Goal: Task Accomplishment & Management: Use online tool/utility

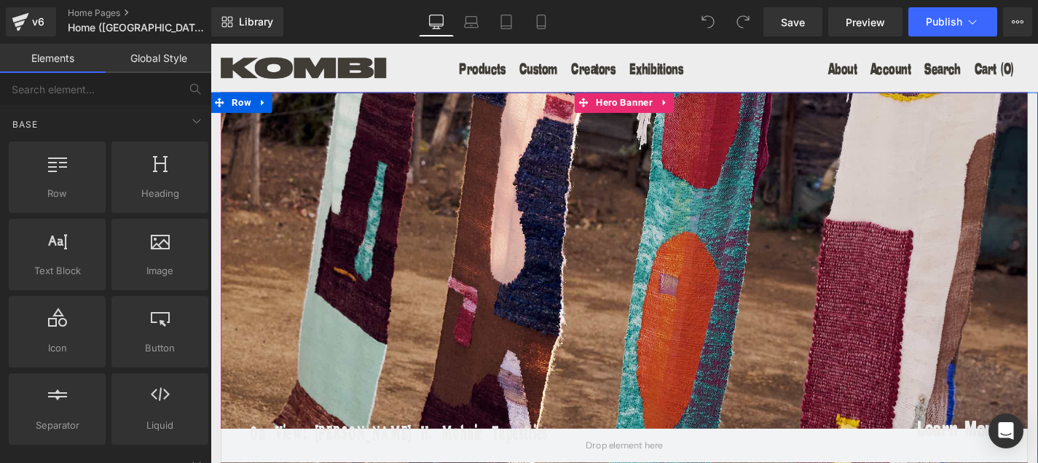
click at [554, 303] on div at bounding box center [651, 295] width 860 height 401
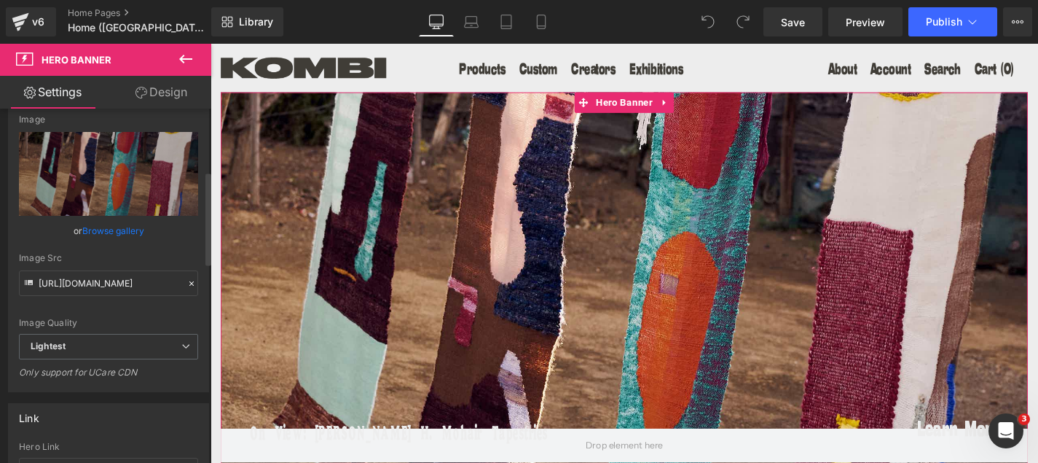
scroll to position [279, 0]
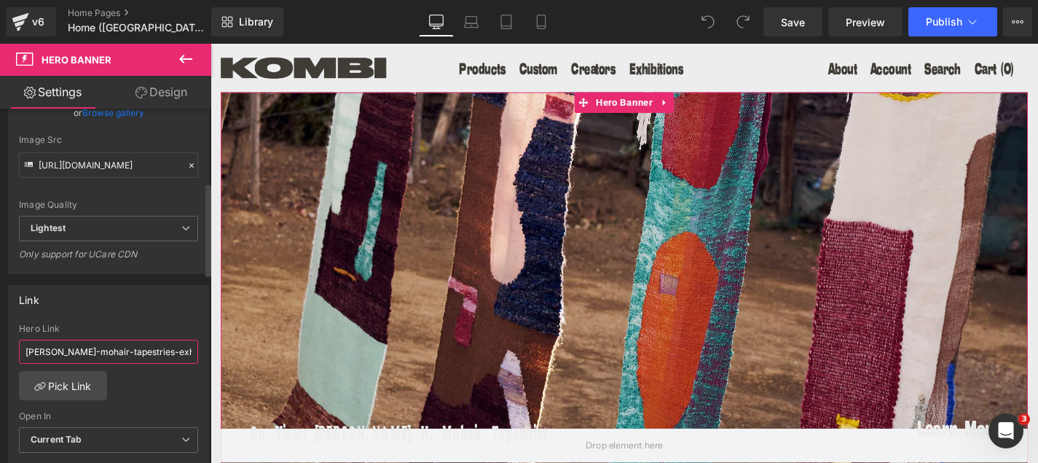
click at [141, 352] on input "[PERSON_NAME]-mohair-tapestries-exhibition" at bounding box center [108, 352] width 179 height 24
click at [56, 388] on link "Pick Link" at bounding box center [63, 385] width 88 height 29
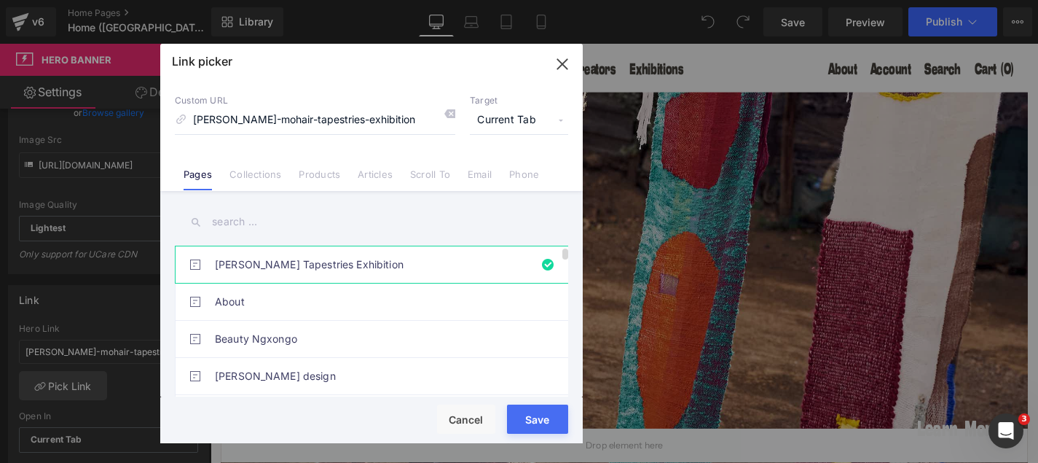
click at [321, 258] on link "[PERSON_NAME] Tapestries Exhibition" at bounding box center [375, 264] width 321 height 36
click at [193, 119] on input "[PERSON_NAME]-mohair-tapestries-exhibition" at bounding box center [315, 120] width 280 height 28
type input "/pages/[PERSON_NAME]-mohair-tapestries-exhibition"
click at [536, 420] on button "Save" at bounding box center [537, 418] width 61 height 29
type input "/pages/[PERSON_NAME]-mohair-tapestries-exhibition"
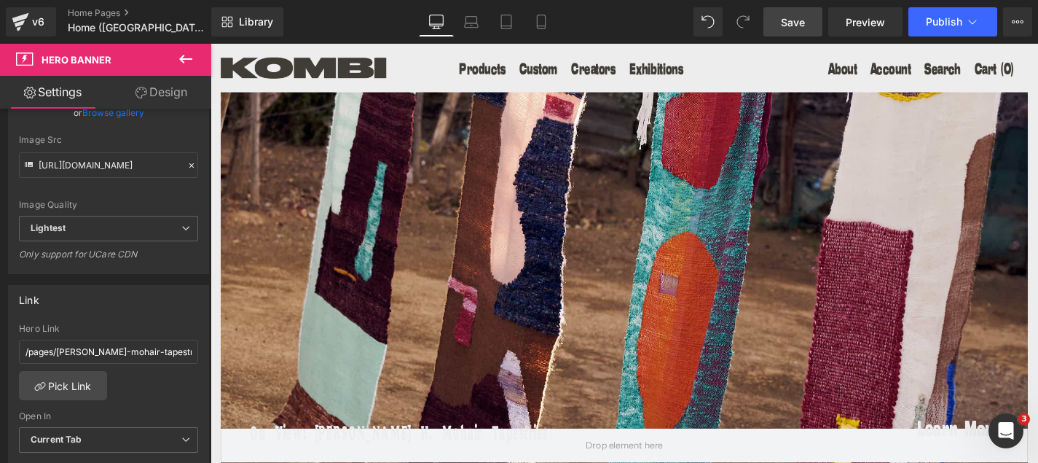
click at [788, 29] on link "Save" at bounding box center [793, 21] width 59 height 29
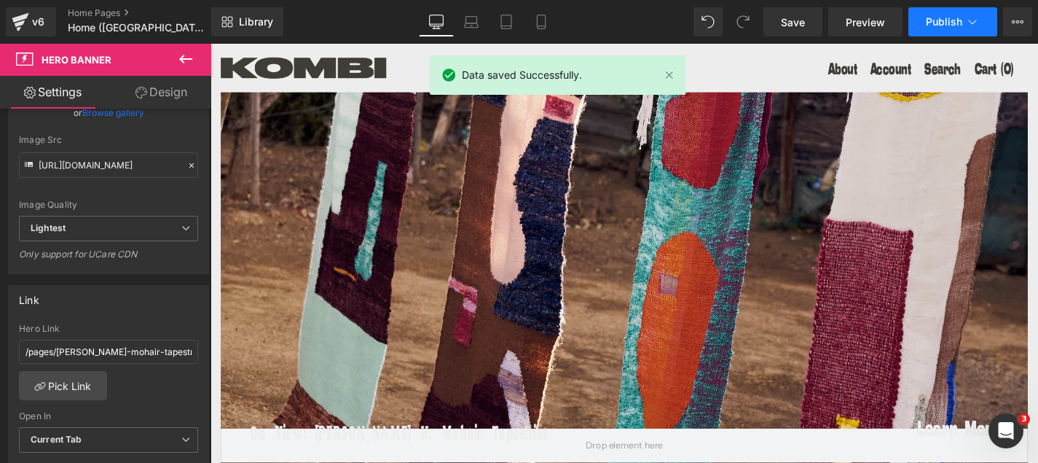
click at [944, 16] on span "Publish" at bounding box center [944, 22] width 36 height 12
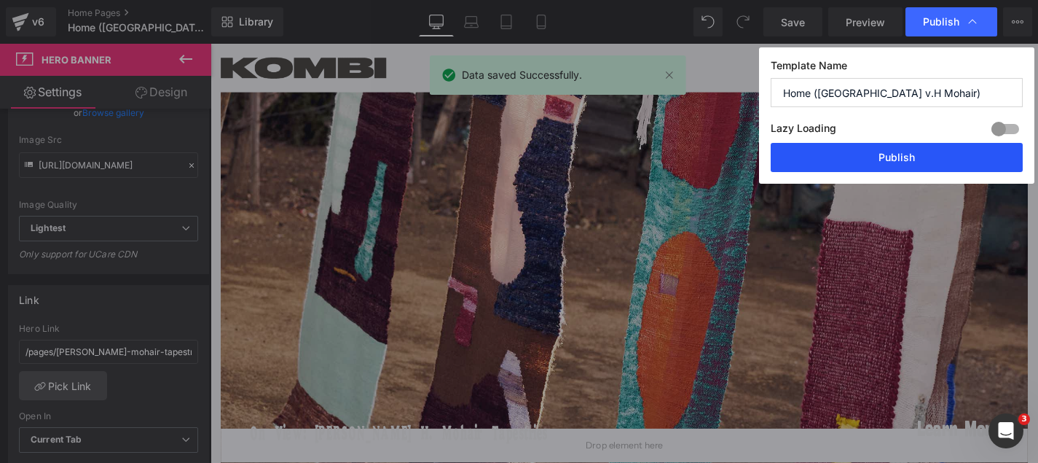
click at [911, 165] on button "Publish" at bounding box center [897, 157] width 252 height 29
